Goal: Task Accomplishment & Management: Manage account settings

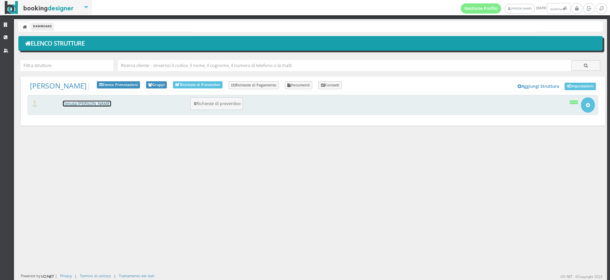
click at [94, 105] on link "Tenuta [PERSON_NAME]" at bounding box center [87, 104] width 48 height 6
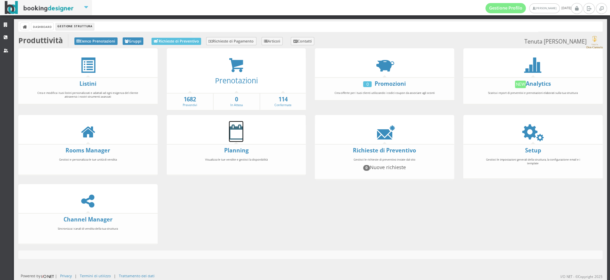
click at [235, 135] on icon at bounding box center [236, 131] width 14 height 15
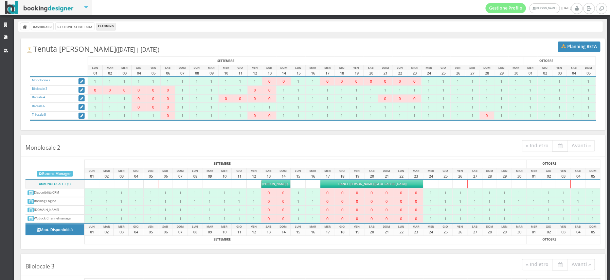
click at [437, 157] on div "Monolocale 2 « Indietro Avanti » SETTEMBRE OTTOBRE Rooms Manager LUN 01 MAR 02 …" at bounding box center [313, 192] width 585 height 114
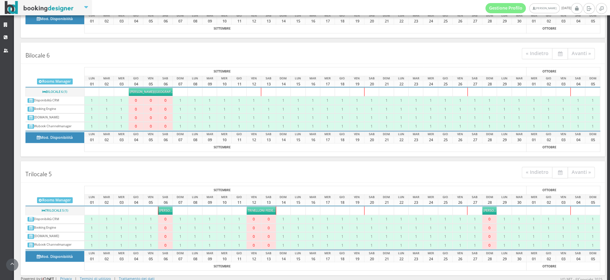
scroll to position [500, 0]
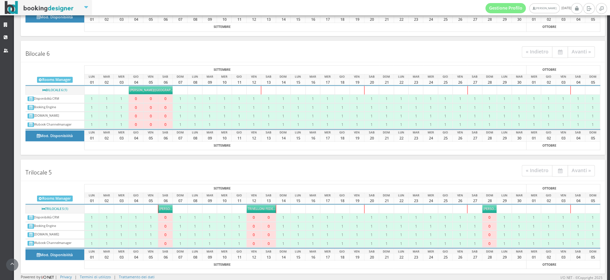
click at [489, 207] on span "Selvanayagam Palaniroy" at bounding box center [496, 208] width 24 height 4
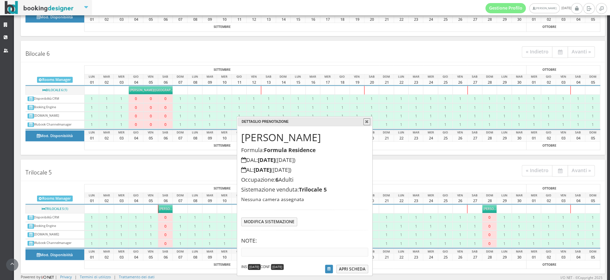
click at [368, 121] on button "button" at bounding box center [367, 121] width 7 height 7
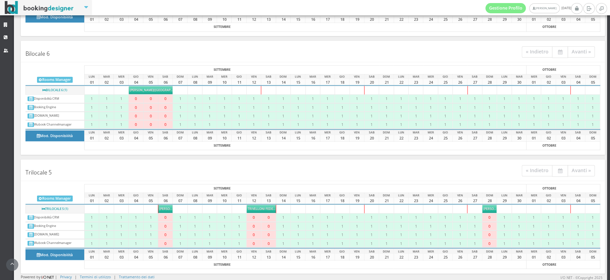
click at [416, 173] on h4 "Trilocale 5 « Indietro Avanti »" at bounding box center [313, 171] width 585 height 18
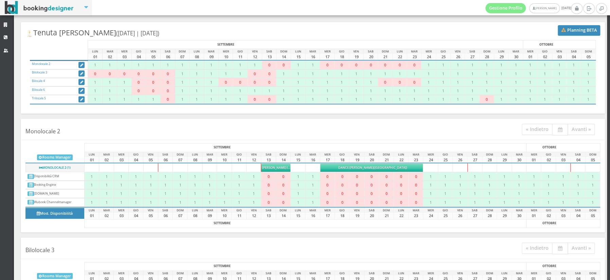
scroll to position [0, 0]
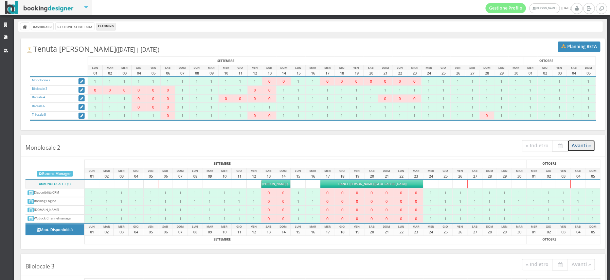
click at [583, 146] on link "Avanti »" at bounding box center [582, 145] width 28 height 11
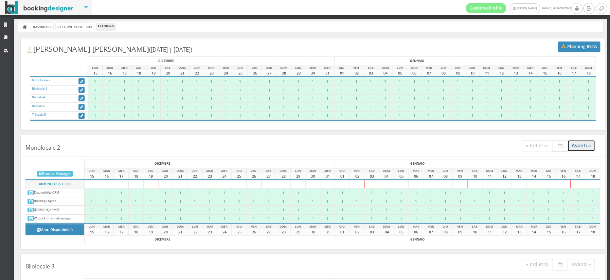
click at [583, 146] on link "Avanti »" at bounding box center [582, 145] width 28 height 11
click at [23, 25] on icon at bounding box center [25, 27] width 5 height 5
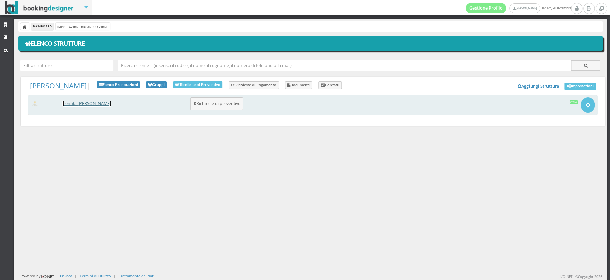
click at [76, 106] on link "Tenuta [PERSON_NAME]" at bounding box center [87, 104] width 48 height 6
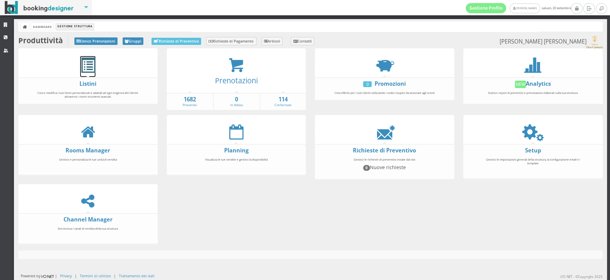
click at [89, 66] on span at bounding box center [87, 65] width 15 height 15
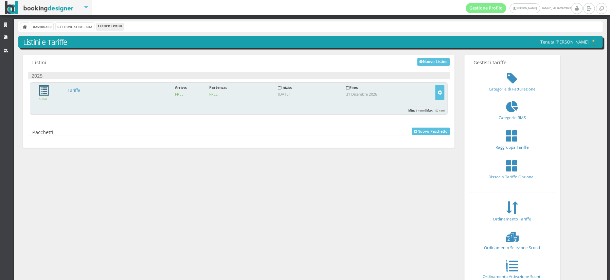
click at [46, 88] on span at bounding box center [43, 90] width 11 height 11
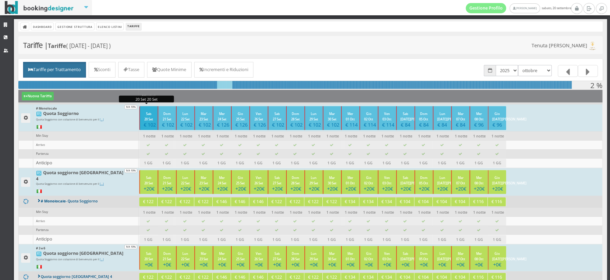
click at [149, 118] on small "Sab 20 Set" at bounding box center [148, 116] width 9 height 10
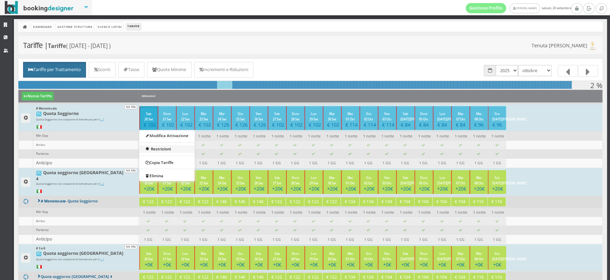
click at [163, 146] on link "Restrizioni" at bounding box center [166, 148] width 55 height 7
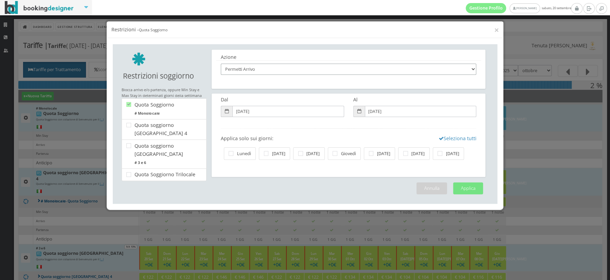
click at [473, 68] on select "Permetti Arrivo Blocca Arrivo Permetti Partenza Blocca Partenza Lunghezza soggi…" at bounding box center [349, 69] width 256 height 11
click at [514, 118] on div "× Restrizioni - Quota Soggiorno Le modifiche sono state salvate con successo. O…" at bounding box center [305, 140] width 610 height 280
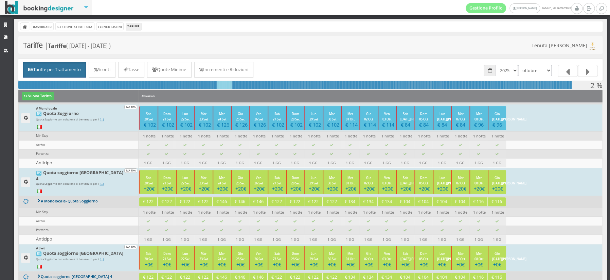
click at [434, 39] on div "Tariffe | Tariffe ( 01/01/2025 - 31/12/2026 ) Tenuta Don Carmelo" at bounding box center [310, 45] width 585 height 18
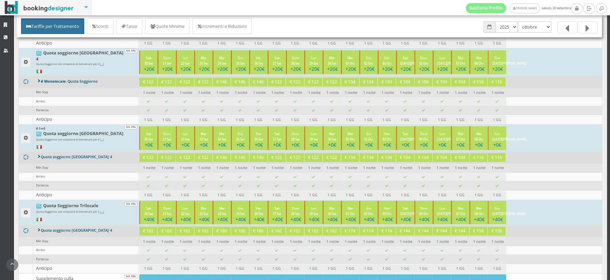
scroll to position [116, 0]
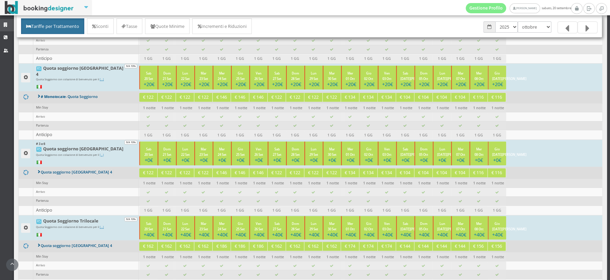
click at [5, 25] on icon at bounding box center [6, 25] width 5 height 4
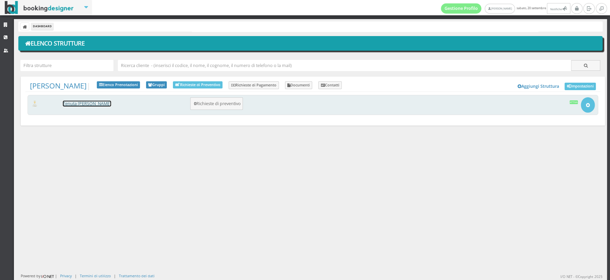
click at [81, 101] on link "Tenuta [PERSON_NAME]" at bounding box center [87, 104] width 48 height 6
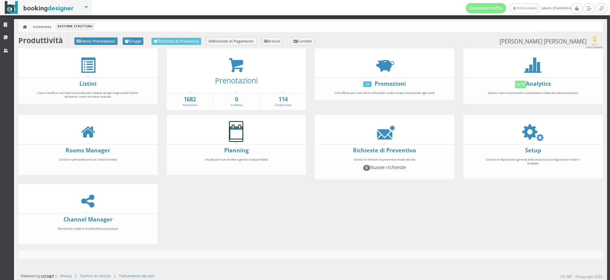
click at [232, 132] on icon at bounding box center [236, 131] width 14 height 15
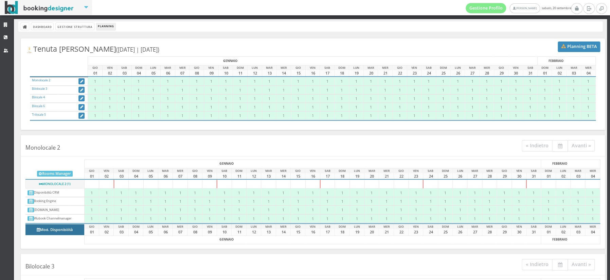
click at [60, 233] on button "Mod. Disponibilità" at bounding box center [54, 229] width 59 height 11
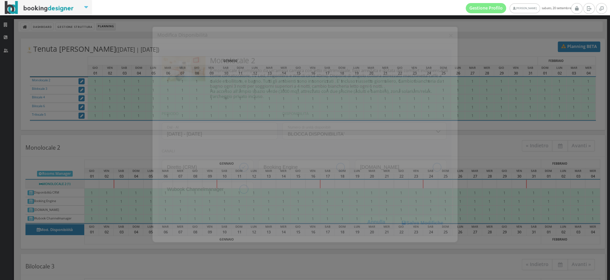
click at [229, 127] on input "[DATE] - [DATE]" at bounding box center [219, 125] width 115 height 17
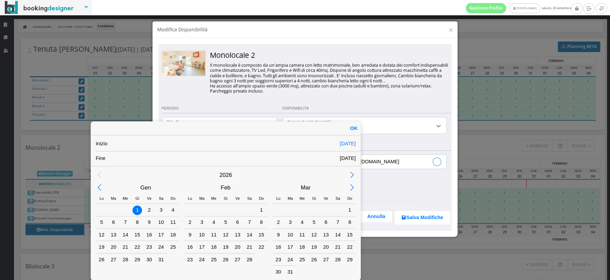
scroll to position [14, 0]
click at [345, 143] on div "[DATE]" at bounding box center [348, 143] width 16 height 7
click at [99, 187] on div "Previous Month" at bounding box center [99, 187] width 15 height 15
click at [102, 246] on div "22" at bounding box center [101, 247] width 9 height 9
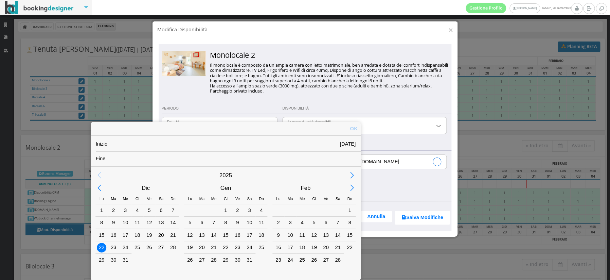
click at [214, 223] on div "7" at bounding box center [213, 222] width 9 height 9
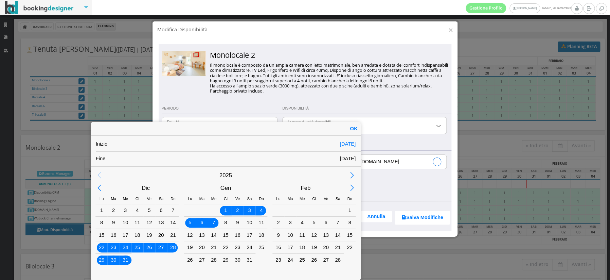
click at [355, 126] on div "OK" at bounding box center [354, 129] width 14 height 14
type input "[DATE] - [DATE]"
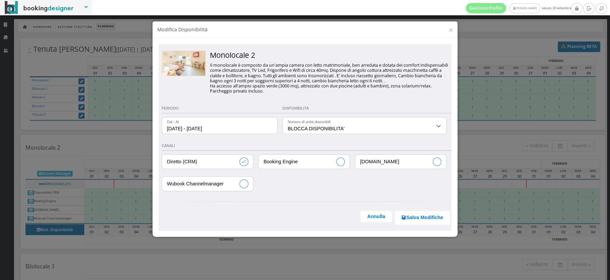
scroll to position [0, 0]
click at [244, 163] on input "Diretto (CRM)" at bounding box center [207, 162] width 91 height 14
checkbox input "false"
click at [342, 161] on input "Booking Engine" at bounding box center [304, 162] width 91 height 14
checkbox input "true"
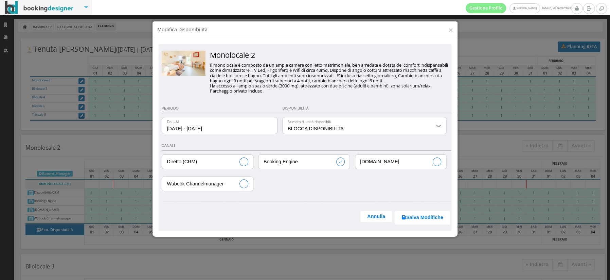
click at [435, 161] on input "[DOMAIN_NAME]" at bounding box center [400, 162] width 91 height 14
checkbox input "true"
click at [245, 184] on input "Wubook Channelmanager" at bounding box center [207, 183] width 91 height 14
checkbox input "true"
click at [426, 217] on button "Salva Modifiche" at bounding box center [422, 218] width 55 height 14
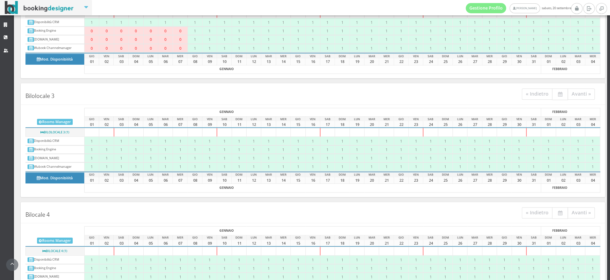
scroll to position [191, 0]
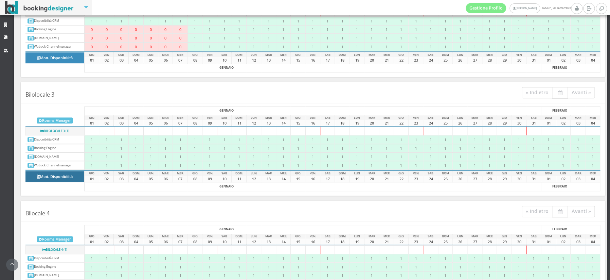
click at [47, 178] on button "Mod. Disponibilità" at bounding box center [54, 176] width 59 height 11
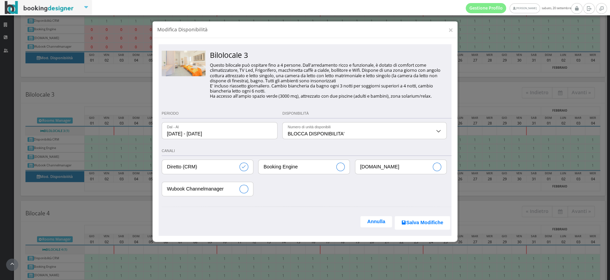
click at [200, 136] on input "[DATE] - [DATE]" at bounding box center [219, 130] width 115 height 17
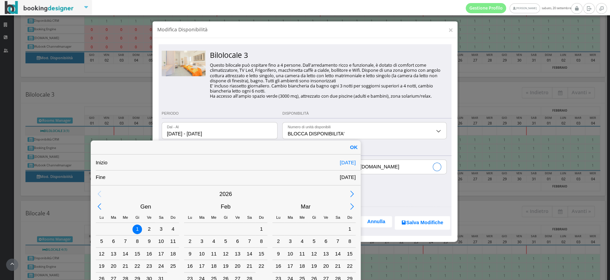
click at [101, 206] on div "Previous Month" at bounding box center [99, 206] width 15 height 15
click at [100, 263] on div "22" at bounding box center [101, 265] width 9 height 9
click at [213, 238] on div "7" at bounding box center [213, 241] width 9 height 9
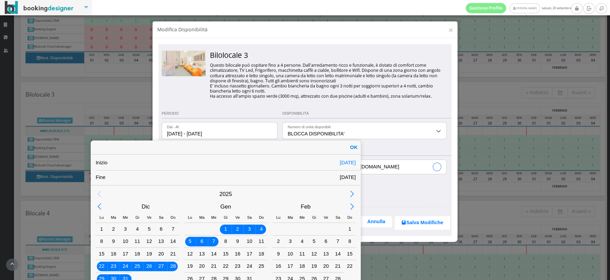
click at [352, 146] on div "OK" at bounding box center [354, 147] width 14 height 14
type input "[DATE] - [DATE]"
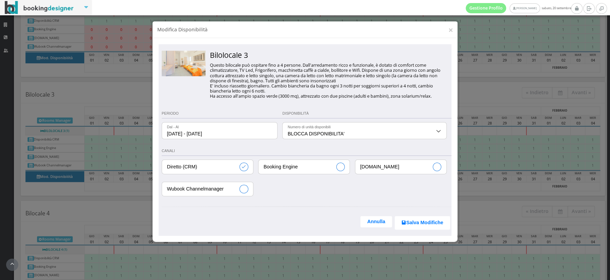
click at [243, 169] on input "Diretto (CRM)" at bounding box center [207, 167] width 91 height 14
checkbox input "false"
click at [342, 165] on input "Booking Engine" at bounding box center [304, 167] width 91 height 14
checkbox input "true"
click at [438, 166] on input "[DOMAIN_NAME]" at bounding box center [400, 167] width 91 height 14
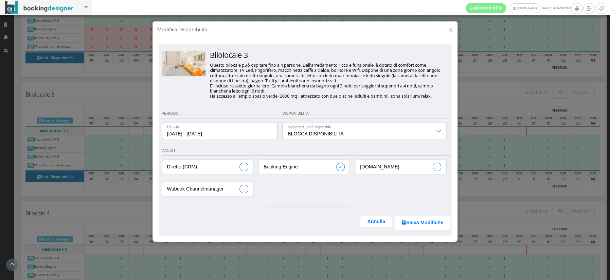
checkbox input "true"
click at [243, 190] on input "Wubook Channelmanager" at bounding box center [207, 189] width 91 height 14
checkbox input "true"
click at [412, 225] on button "Salva Modifiche" at bounding box center [422, 223] width 55 height 14
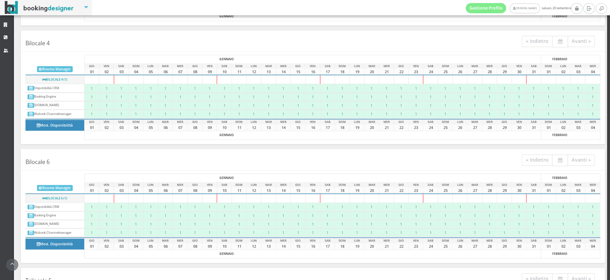
scroll to position [385, 0]
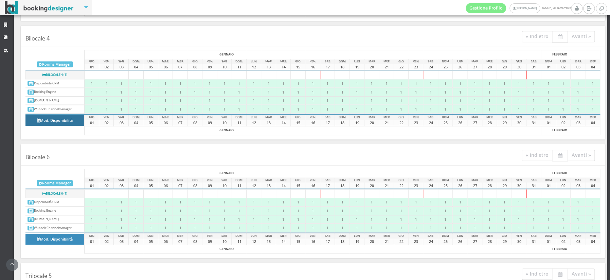
click at [73, 118] on button "Mod. Disponibilità" at bounding box center [54, 120] width 59 height 11
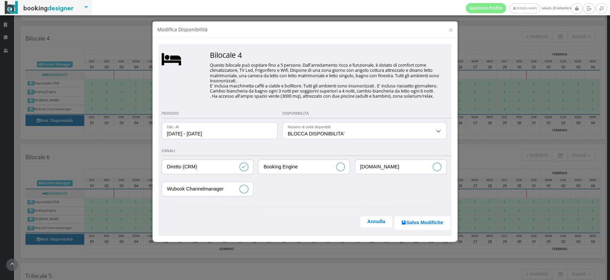
click at [371, 127] on select "BLOCCA DISPONIBILITA' 1 disponibile" at bounding box center [364, 130] width 163 height 17
click at [252, 128] on input "[DATE] - [DATE]" at bounding box center [219, 130] width 115 height 17
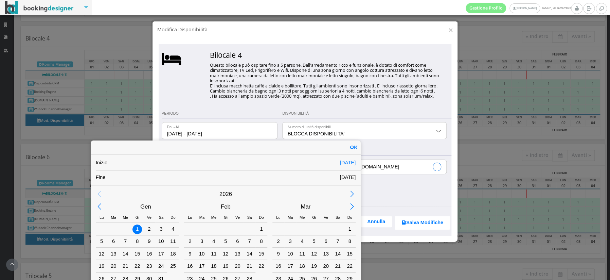
click at [101, 204] on div "Previous Month" at bounding box center [99, 206] width 15 height 15
click at [101, 263] on div "22" at bounding box center [101, 265] width 9 height 9
click at [216, 242] on div "7" at bounding box center [213, 241] width 9 height 9
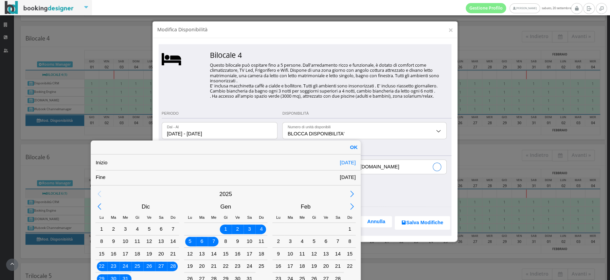
click at [355, 145] on div "OK" at bounding box center [354, 147] width 14 height 14
type input "[DATE] - [DATE]"
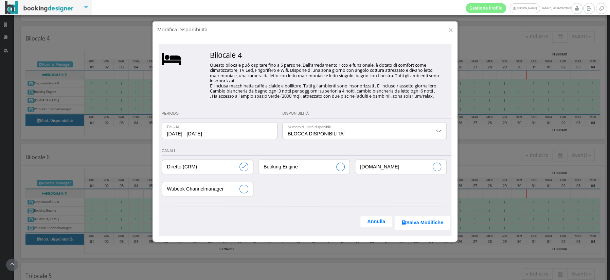
click at [242, 169] on input "Diretto (CRM)" at bounding box center [207, 167] width 91 height 14
checkbox input "false"
click at [347, 163] on input "Booking Engine" at bounding box center [304, 167] width 91 height 14
checkbox input "true"
click at [438, 161] on input "[DOMAIN_NAME]" at bounding box center [400, 167] width 91 height 14
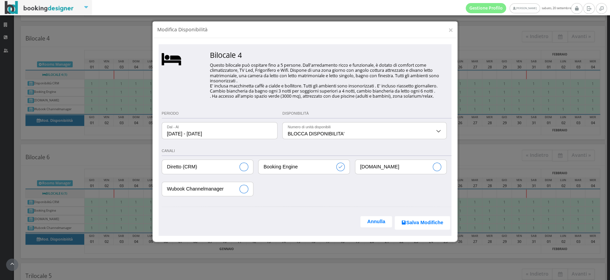
checkbox input "true"
click at [245, 182] on input "Wubook Channelmanager" at bounding box center [207, 189] width 91 height 14
checkbox input "true"
click at [422, 222] on button "Salva Modifiche" at bounding box center [422, 223] width 55 height 14
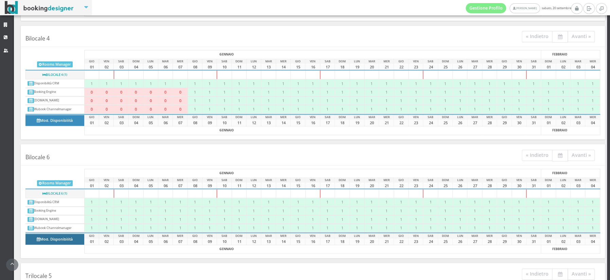
click at [66, 238] on button "Mod. Disponibilità" at bounding box center [54, 238] width 59 height 11
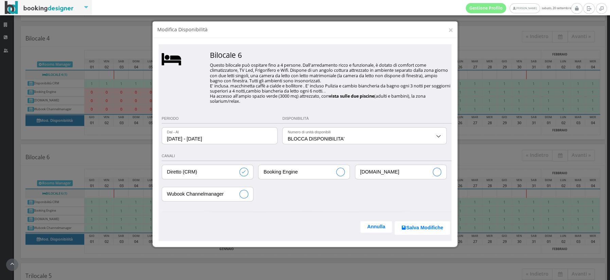
click at [250, 134] on input "[DATE] - [DATE]" at bounding box center [219, 135] width 115 height 17
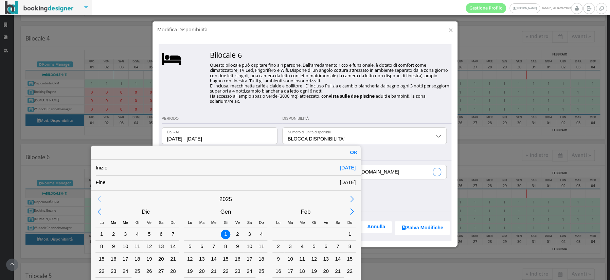
click at [104, 271] on div "22" at bounding box center [101, 270] width 9 height 9
click at [214, 245] on div "7" at bounding box center [213, 246] width 9 height 9
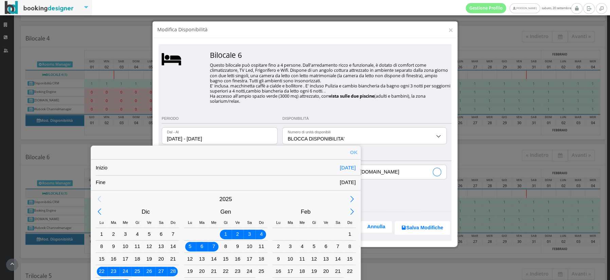
click at [356, 155] on div "OK" at bounding box center [354, 152] width 14 height 14
type input "[DATE] - [DATE]"
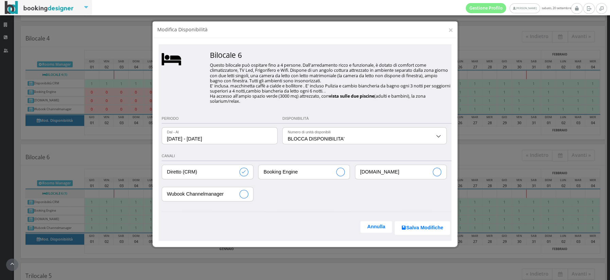
click at [247, 168] on input "Diretto (CRM)" at bounding box center [207, 172] width 91 height 14
checkbox input "false"
click at [349, 173] on input "Booking Engine" at bounding box center [304, 172] width 91 height 14
checkbox input "true"
click at [442, 176] on input "[DOMAIN_NAME]" at bounding box center [400, 172] width 91 height 14
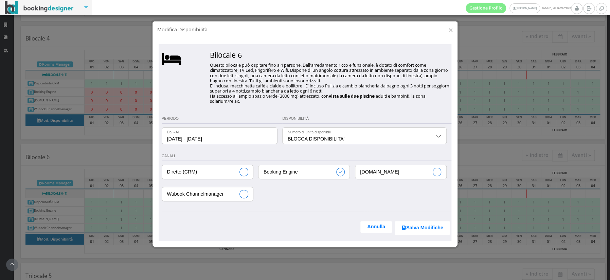
checkbox input "true"
click at [240, 198] on input "Wubook Channelmanager" at bounding box center [207, 194] width 91 height 14
checkbox input "true"
click at [424, 225] on button "Salva Modifiche" at bounding box center [422, 228] width 55 height 14
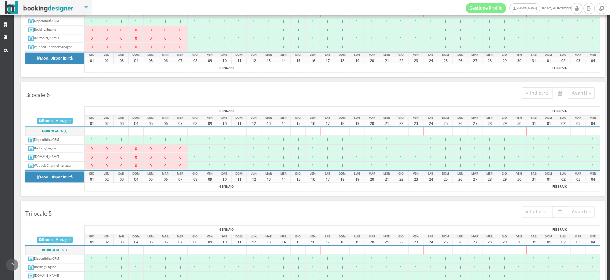
scroll to position [500, 0]
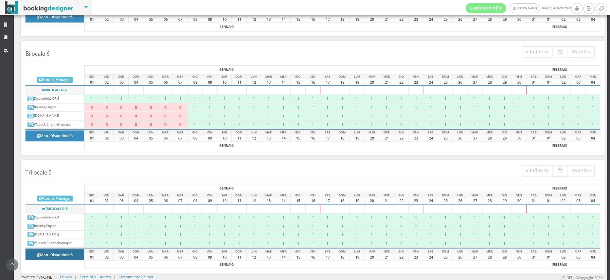
click at [66, 253] on button "Mod. Disponibilità" at bounding box center [54, 254] width 59 height 11
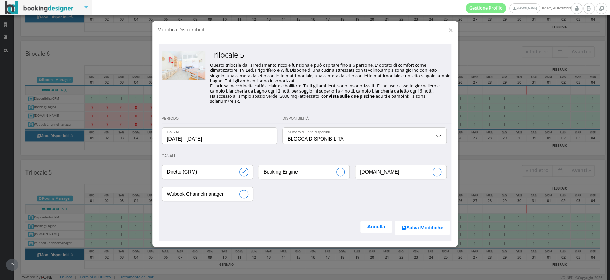
click at [250, 136] on input "[DATE] - [DATE]" at bounding box center [219, 135] width 115 height 17
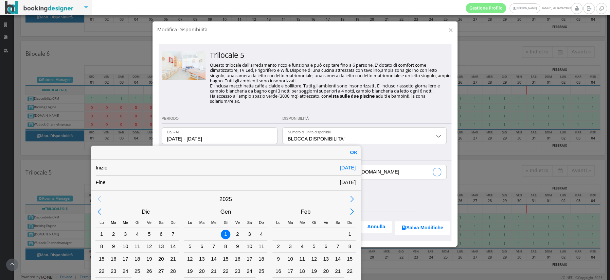
click at [101, 270] on div "22" at bounding box center [101, 270] width 9 height 9
click at [214, 246] on div "7" at bounding box center [213, 246] width 9 height 9
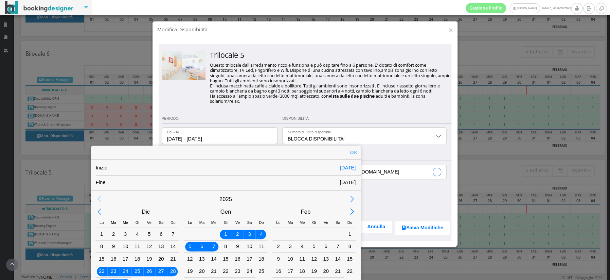
click at [353, 152] on div "OK" at bounding box center [354, 152] width 14 height 14
type input "[DATE] - [DATE]"
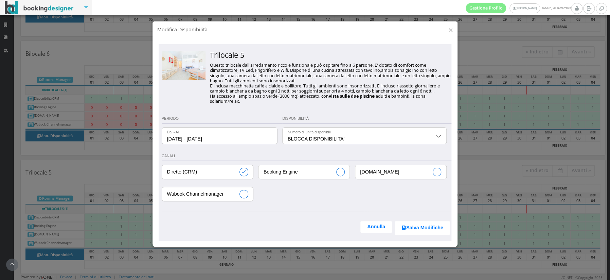
click at [338, 173] on input "Booking Engine" at bounding box center [304, 172] width 91 height 14
checkbox input "true"
click at [250, 177] on input "Diretto (CRM)" at bounding box center [207, 172] width 91 height 14
checkbox input "false"
click at [442, 176] on input "[DOMAIN_NAME]" at bounding box center [400, 172] width 91 height 14
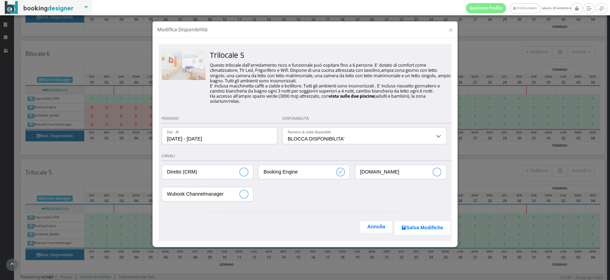
checkbox input "true"
click at [244, 195] on input "Wubook Channelmanager" at bounding box center [207, 194] width 91 height 14
checkbox input "true"
click at [430, 225] on button "Salva Modifiche" at bounding box center [422, 228] width 55 height 14
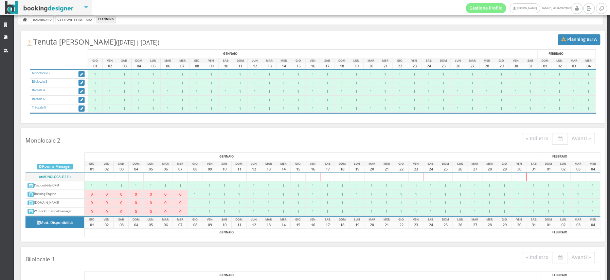
scroll to position [1, 0]
